Goal: Complete application form

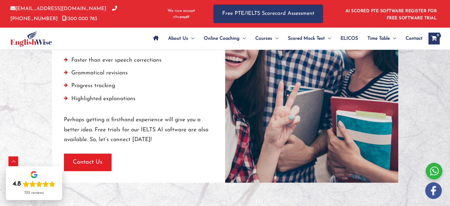
scroll to position [613, 0]
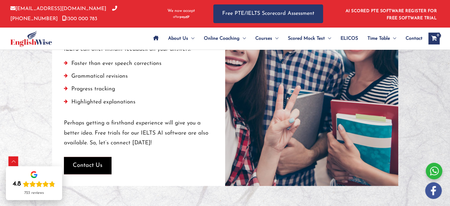
click at [90, 166] on span "Contact Us" at bounding box center [88, 165] width 30 height 8
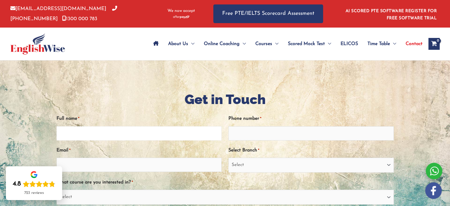
click at [121, 132] on input "Full name *" at bounding box center [140, 133] width 166 height 14
type input "JIMSON [PERSON_NAME] [PERSON_NAME]"
type input "0981866883"
type input "[EMAIL_ADDRESS][DOMAIN_NAME]"
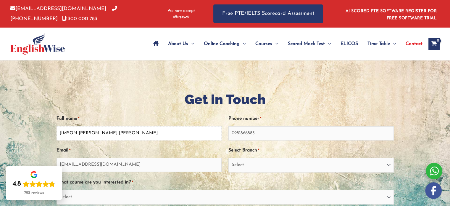
scroll to position [30, 0]
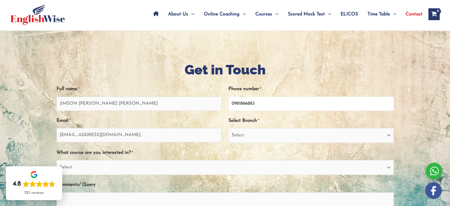
drag, startPoint x: 259, startPoint y: 102, endPoint x: 207, endPoint y: 104, distance: 52.5
click at [207, 104] on div "Full name * JIMSON [PERSON_NAME] [PERSON_NAME] Phone number * [PHONE_NUMBER] Em…" at bounding box center [226, 160] width 338 height 162
type input "0426489895"
click at [245, 142] on select "Select [GEOGRAPHIC_DATA] [GEOGRAPHIC_DATA] [GEOGRAPHIC_DATA] EnglishWise Global…" at bounding box center [312, 135] width 166 height 15
click at [203, 82] on div "Full name * JIMSON [PERSON_NAME] [PERSON_NAME] Phone number * [PHONE_NUMBER] Em…" at bounding box center [226, 160] width 338 height 162
